Goal: Check status: Check status

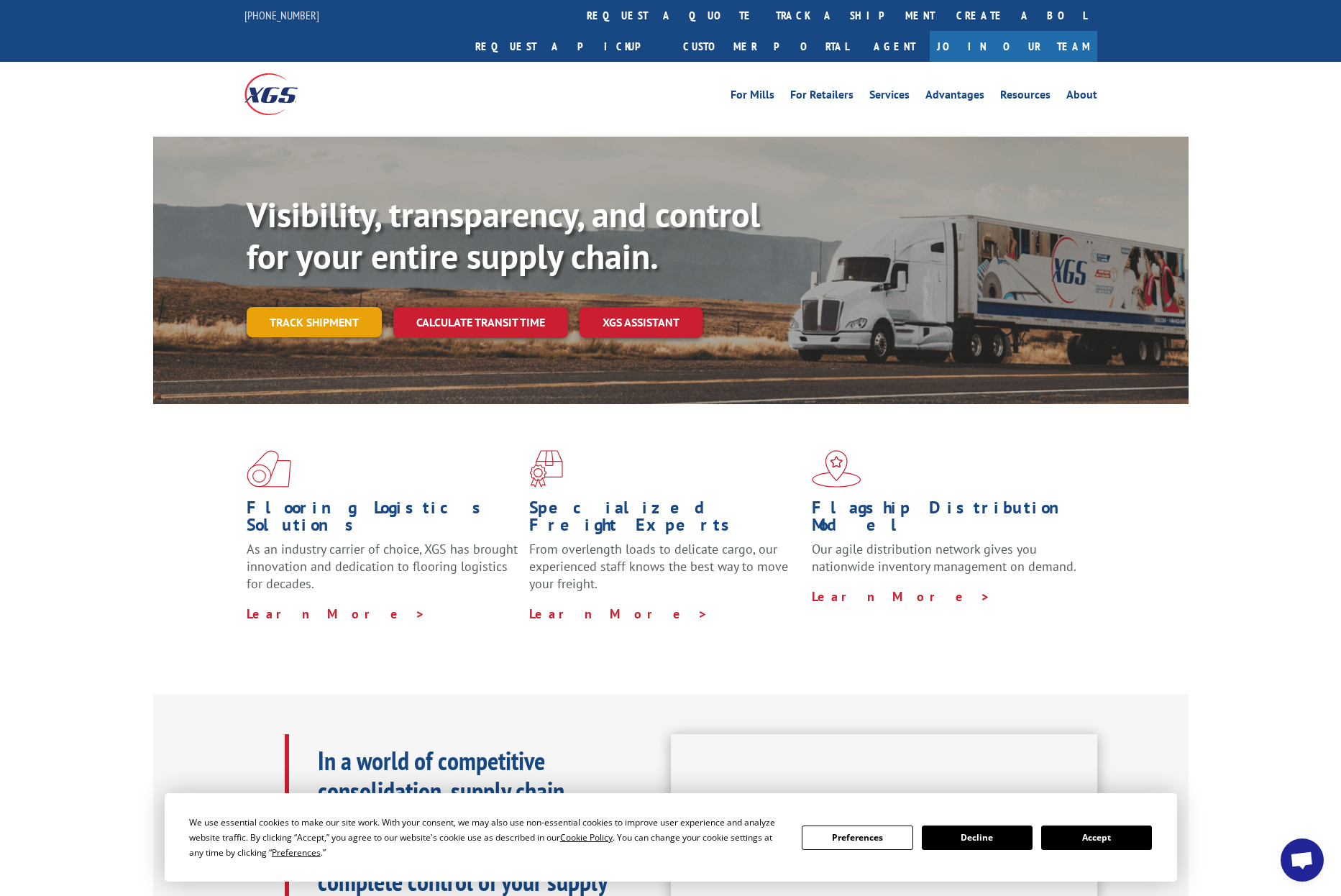
click at [305, 307] on link "Track shipment" at bounding box center [314, 322] width 135 height 31
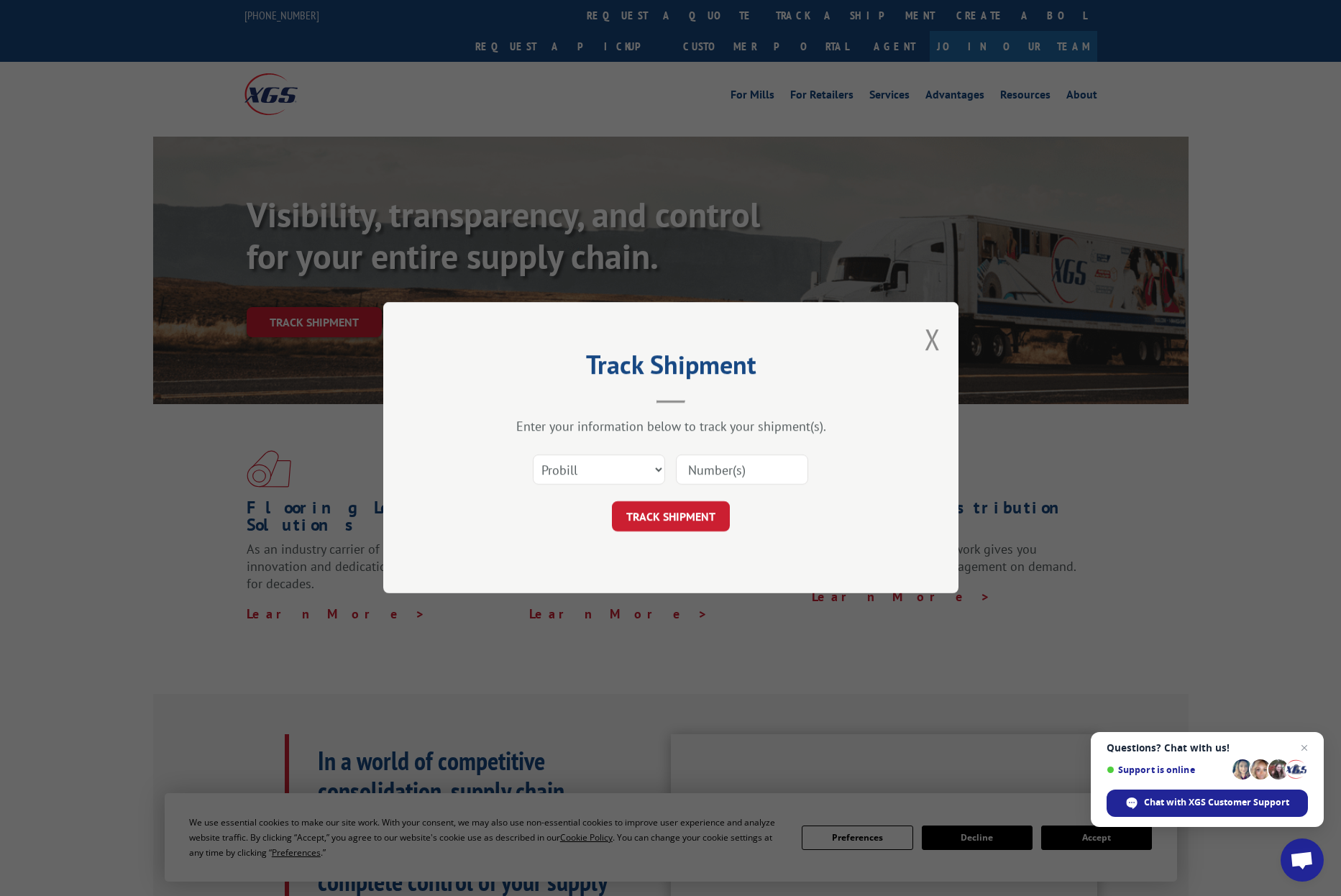
paste input "64590460"
type input "64590460"
click at [701, 520] on button "TRACK SHIPMENT" at bounding box center [671, 517] width 118 height 31
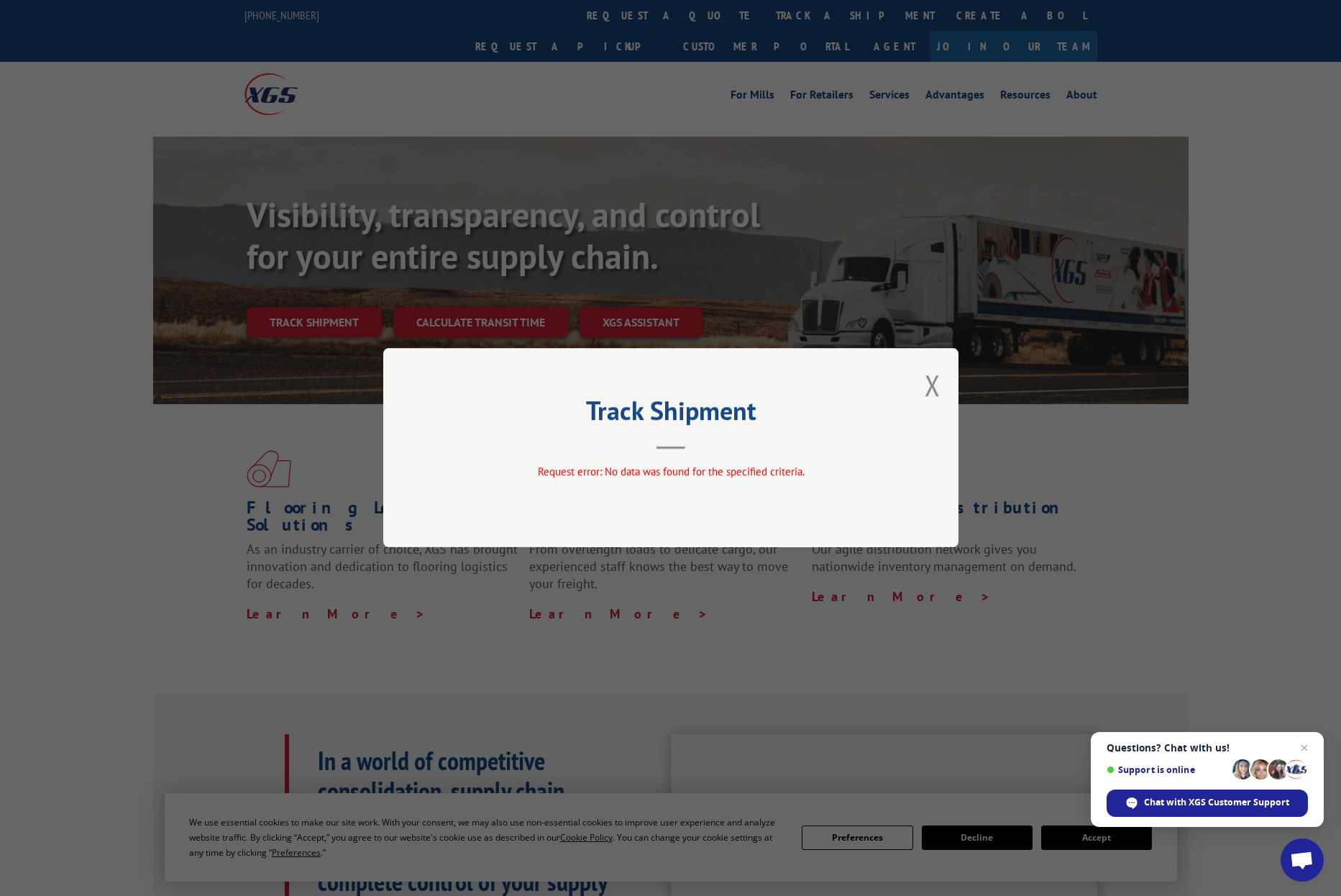
click at [943, 388] on div "Track Shipment Request error: No data was found for the specified criteria." at bounding box center [671, 448] width 576 height 199
click at [938, 388] on button "Close modal" at bounding box center [933, 385] width 16 height 38
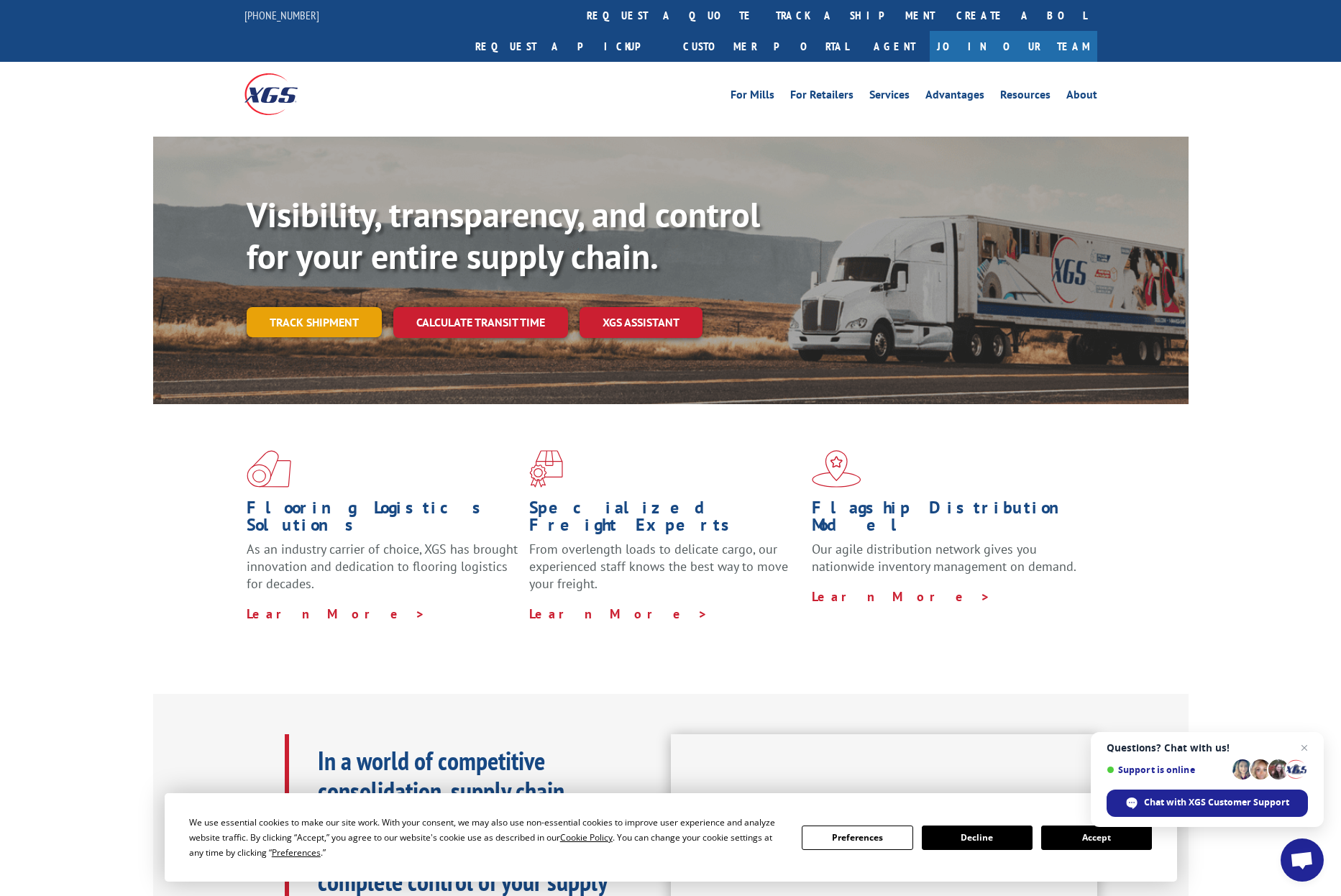
click at [298, 307] on link "Track shipment" at bounding box center [314, 322] width 135 height 31
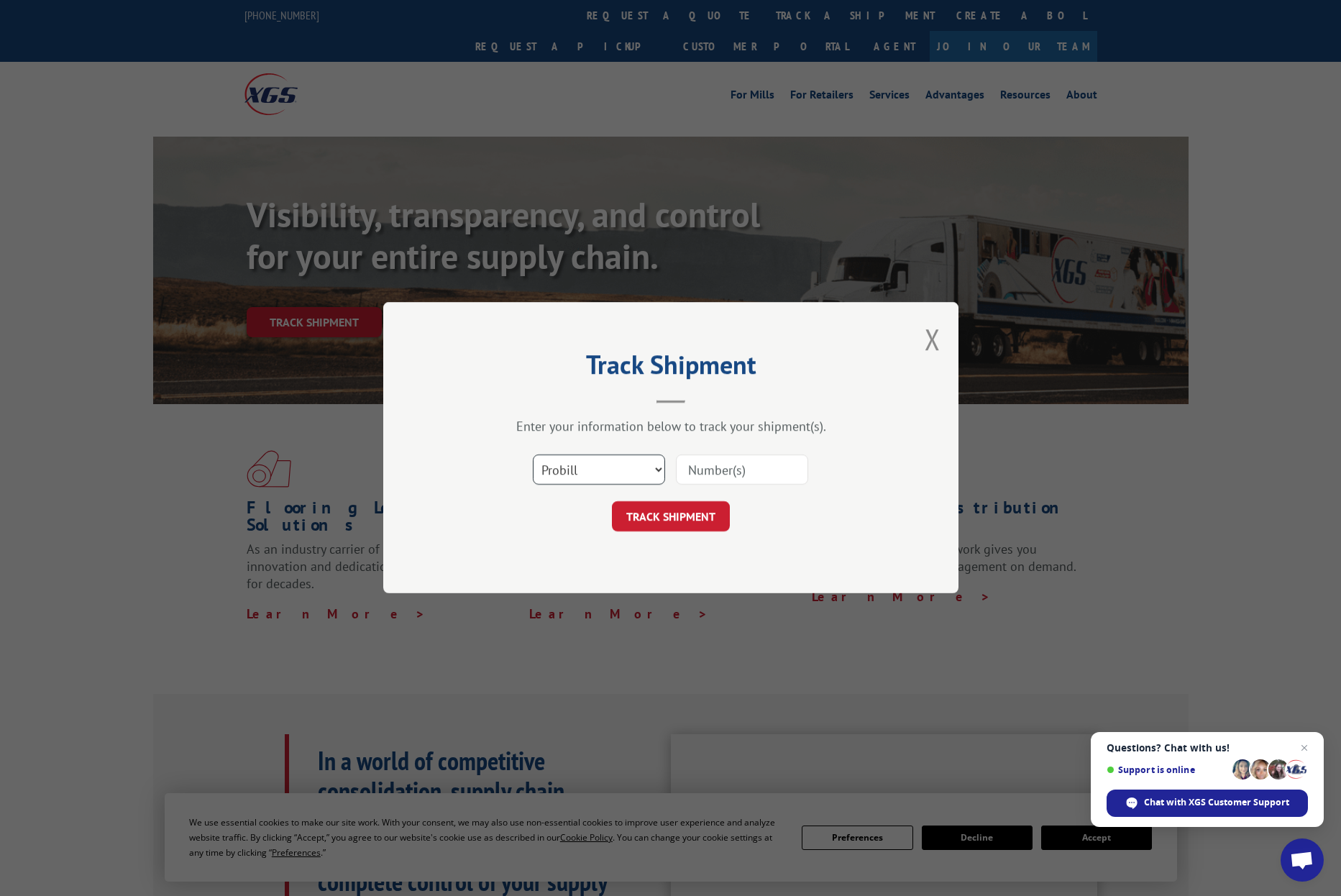
click at [592, 469] on select "Select category... Probill BOL PO" at bounding box center [599, 470] width 132 height 31
select select "bol"
click at [533, 455] on select "Select category... Probill BOL PO" at bounding box center [599, 470] width 132 height 31
paste input "64590460"
type input "64590460"
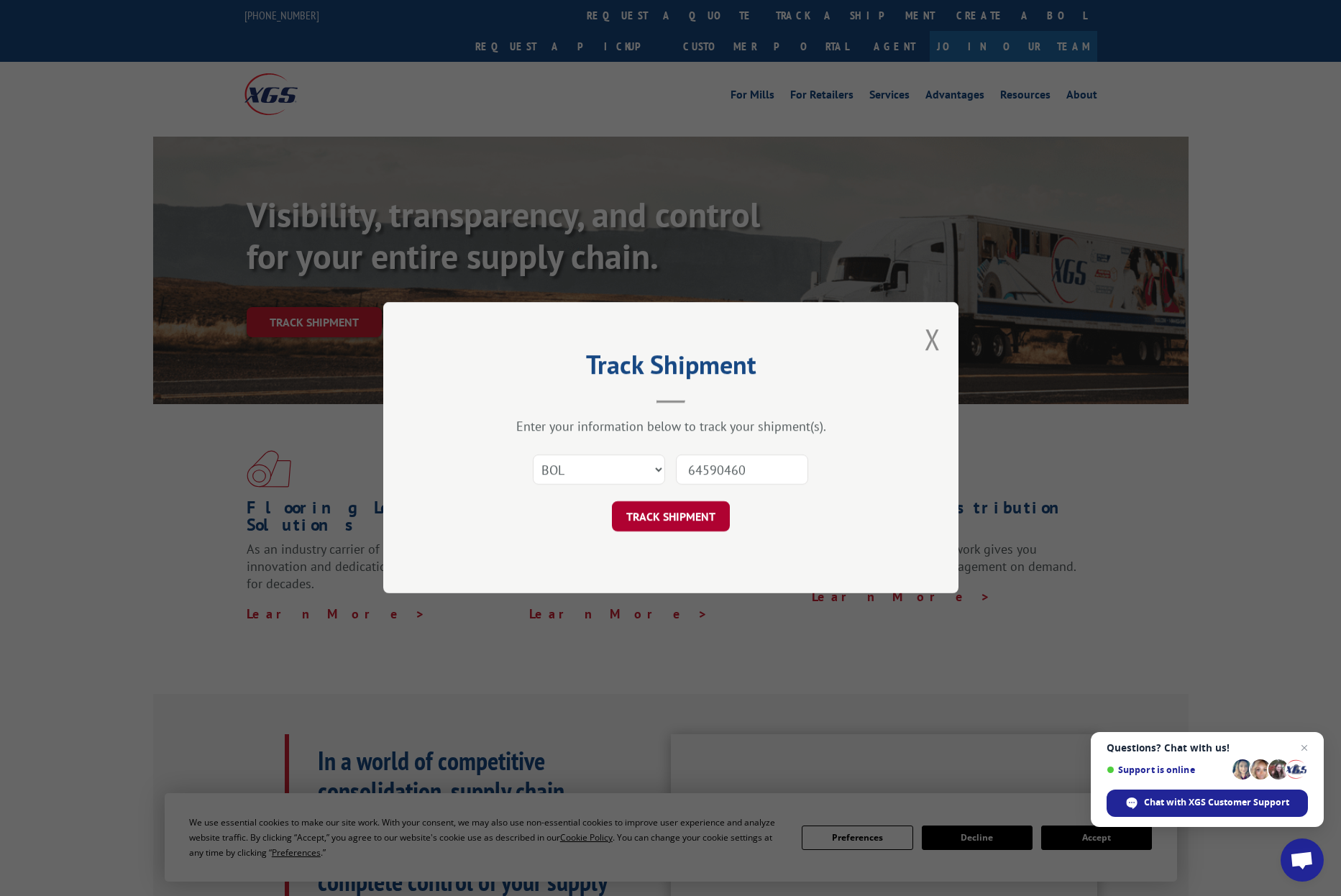
click at [691, 523] on button "TRACK SHIPMENT" at bounding box center [671, 517] width 118 height 31
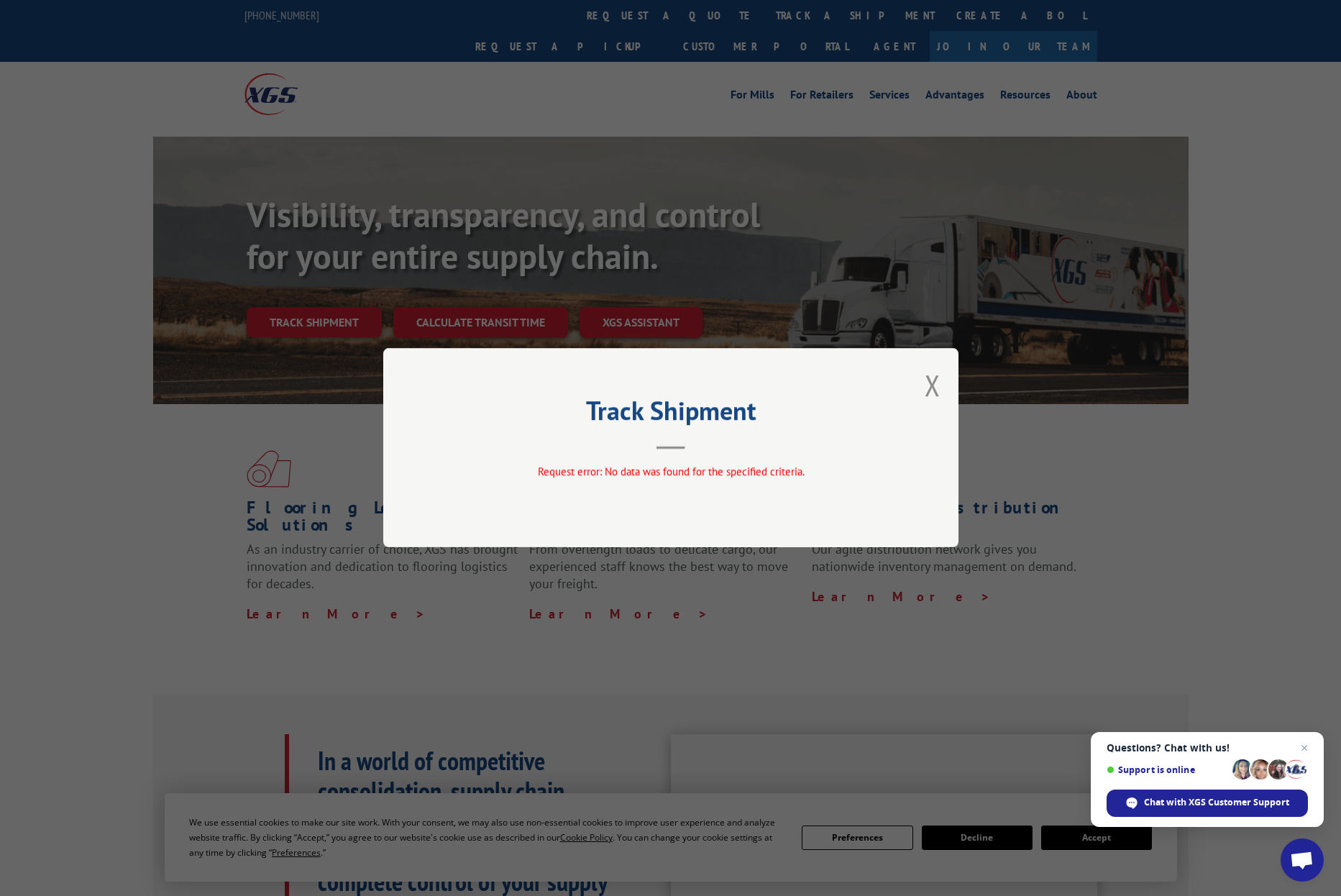
click at [945, 377] on div "Track Shipment Request error: No data was found for the specified criteria." at bounding box center [671, 448] width 576 height 199
click at [936, 384] on button "Close modal" at bounding box center [933, 385] width 16 height 38
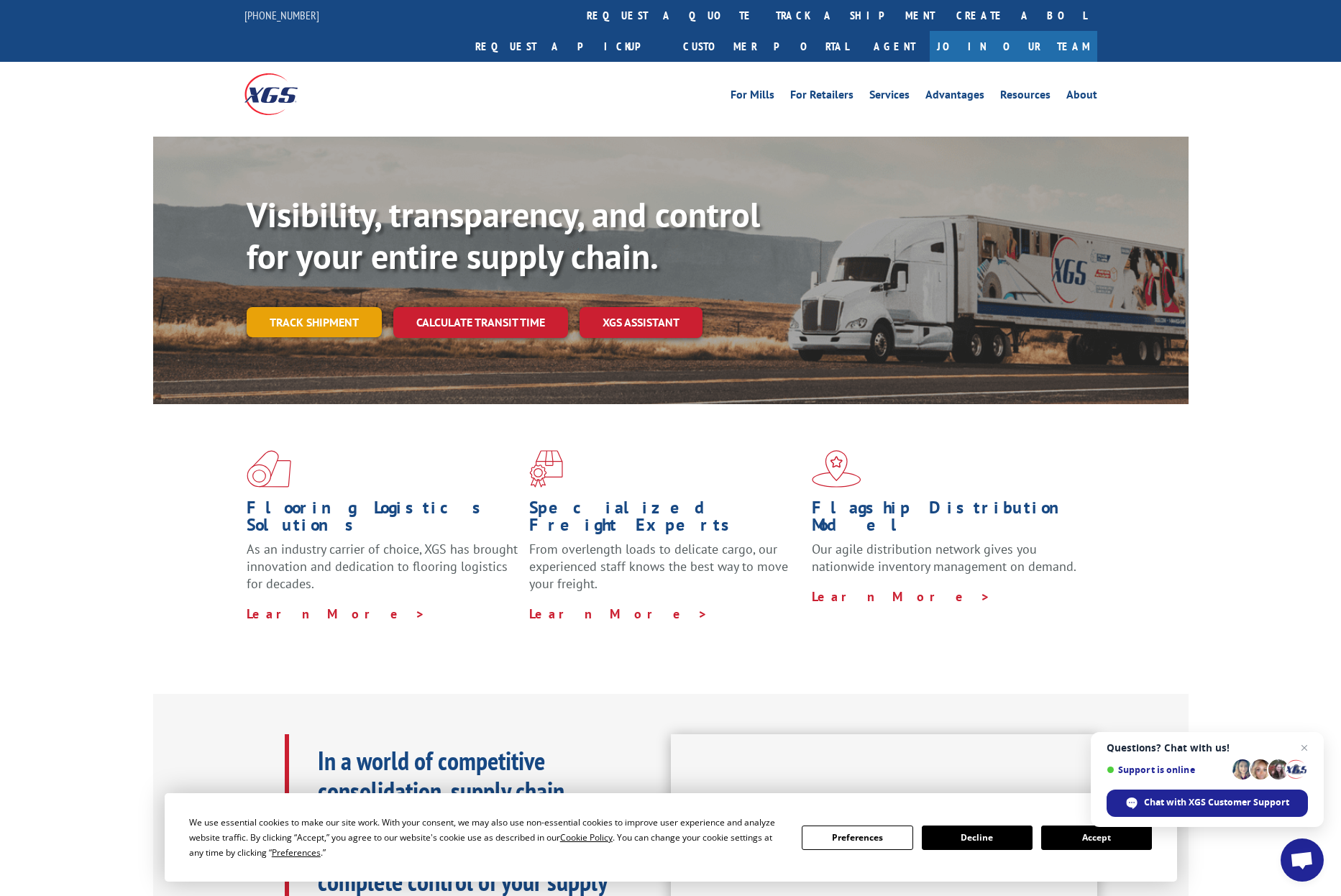
click at [347, 307] on link "Track shipment" at bounding box center [314, 322] width 135 height 31
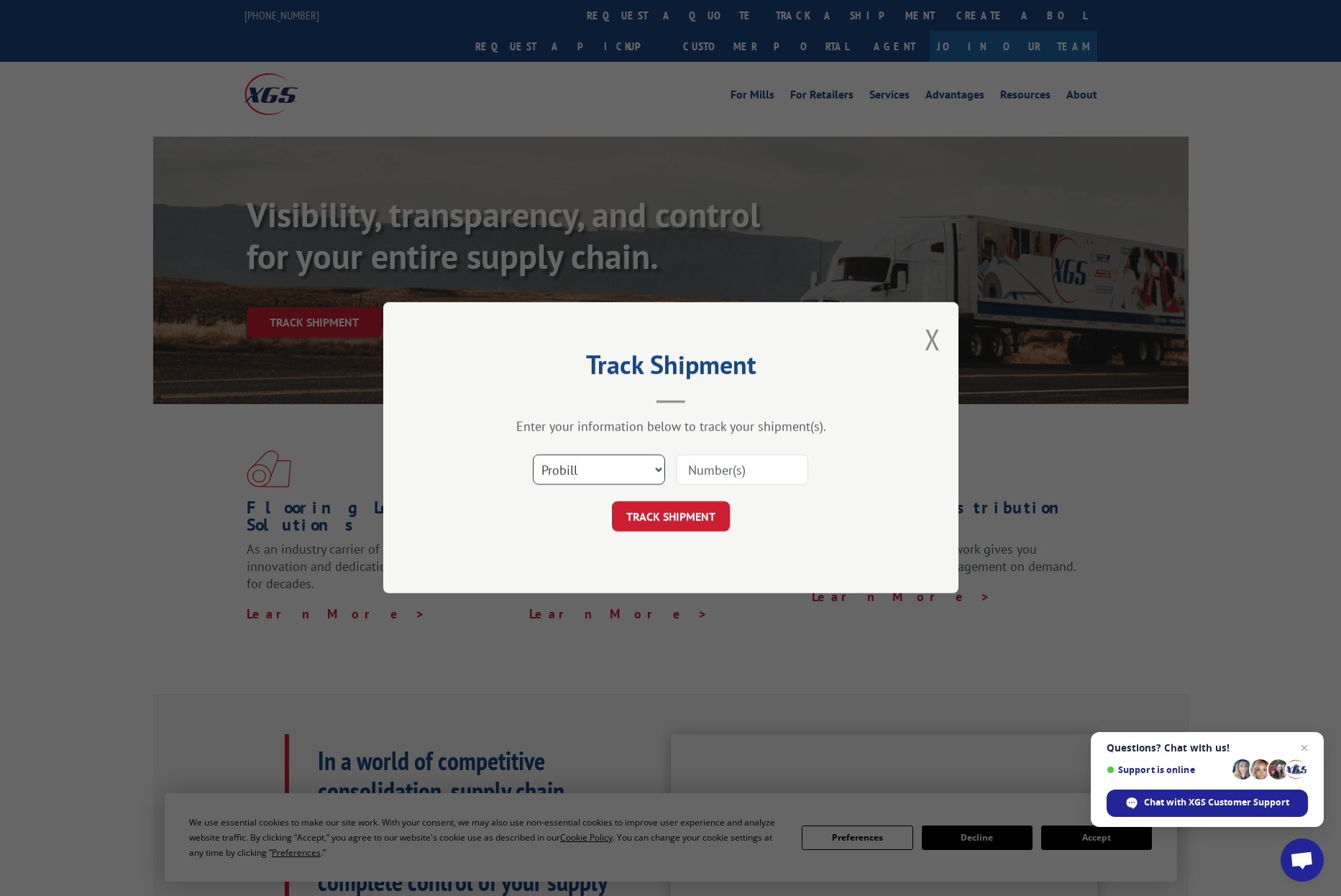
click at [592, 467] on select "Select category... Probill BOL PO" at bounding box center [599, 470] width 132 height 31
select select "po"
click at [533, 455] on select "Select category... Probill BOL PO" at bounding box center [599, 470] width 132 height 31
paste input "64590460"
type input "64590460"
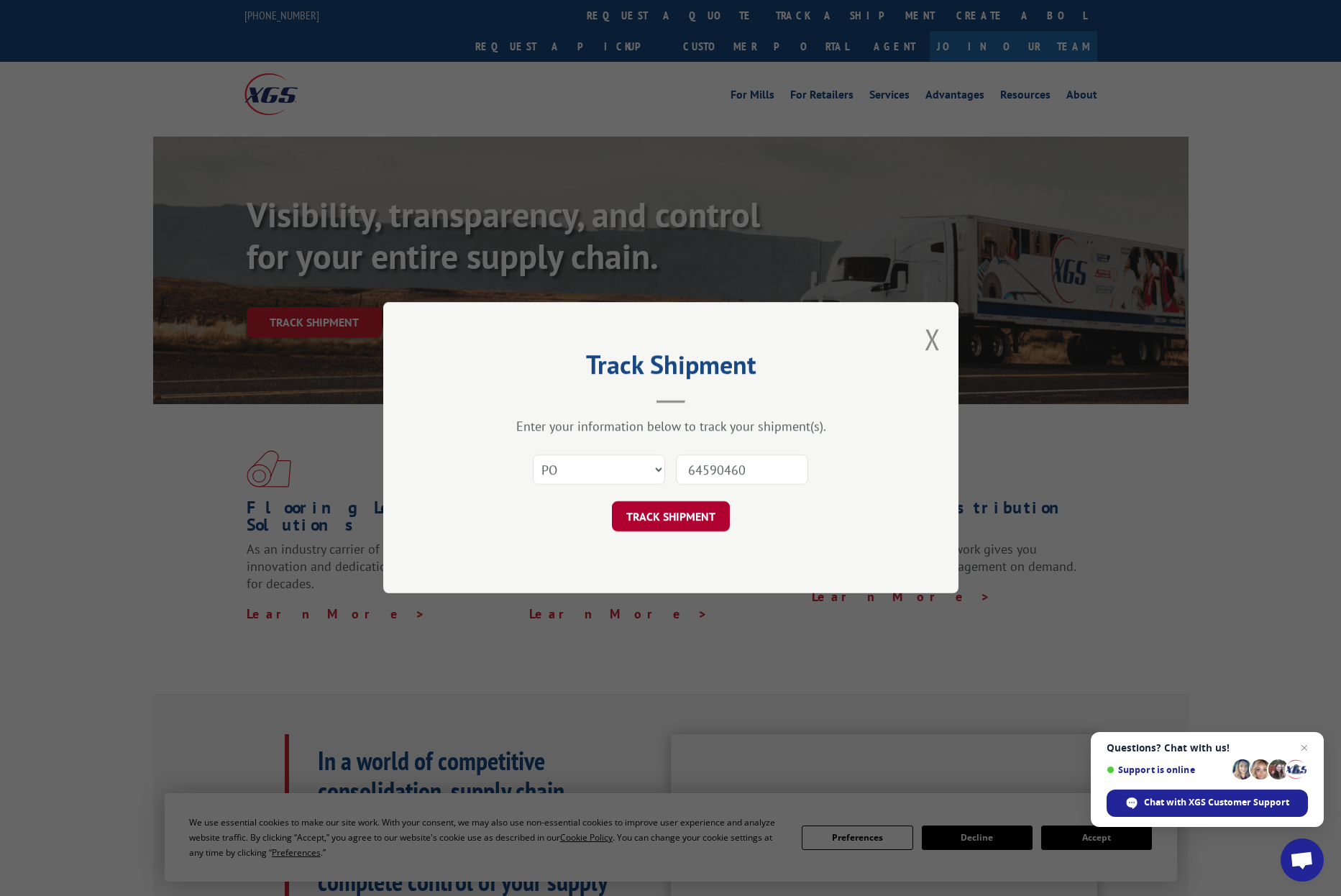
click at [706, 528] on button "TRACK SHIPMENT" at bounding box center [671, 517] width 118 height 31
